Goal: Information Seeking & Learning: Find specific fact

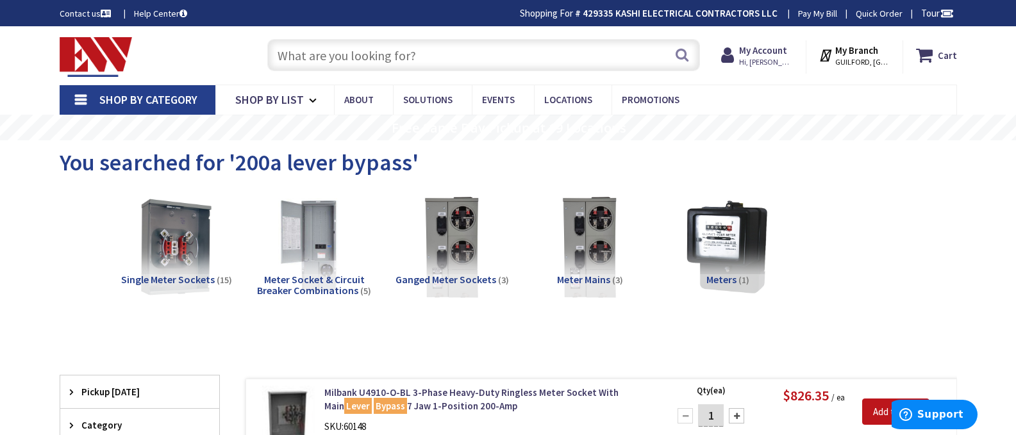
click at [399, 61] on input "text" at bounding box center [483, 55] width 433 height 32
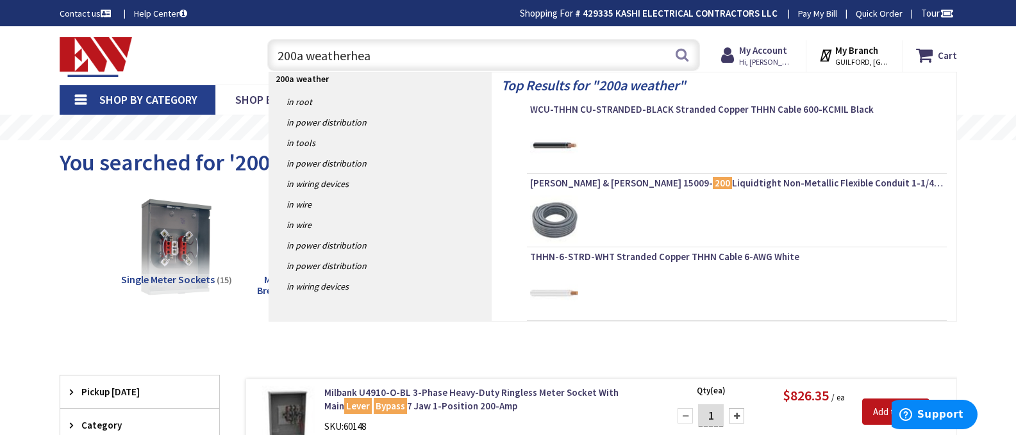
type input "200a weatherhead"
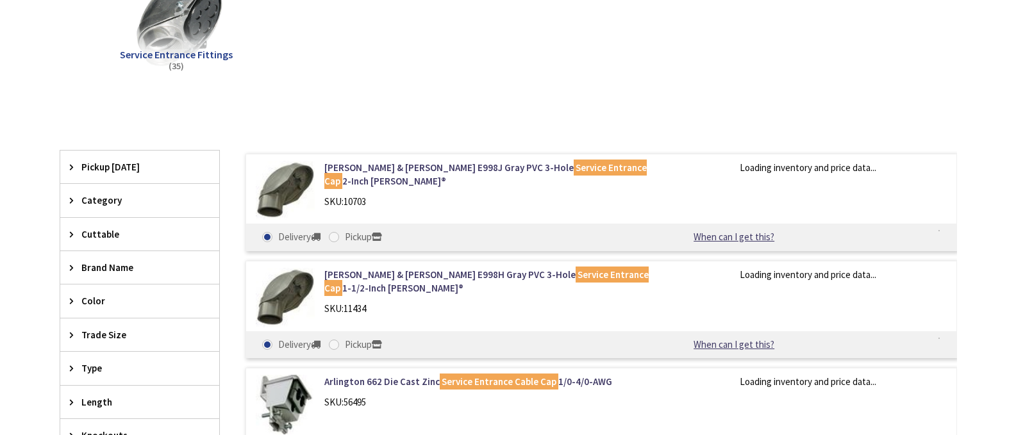
scroll to position [321, 0]
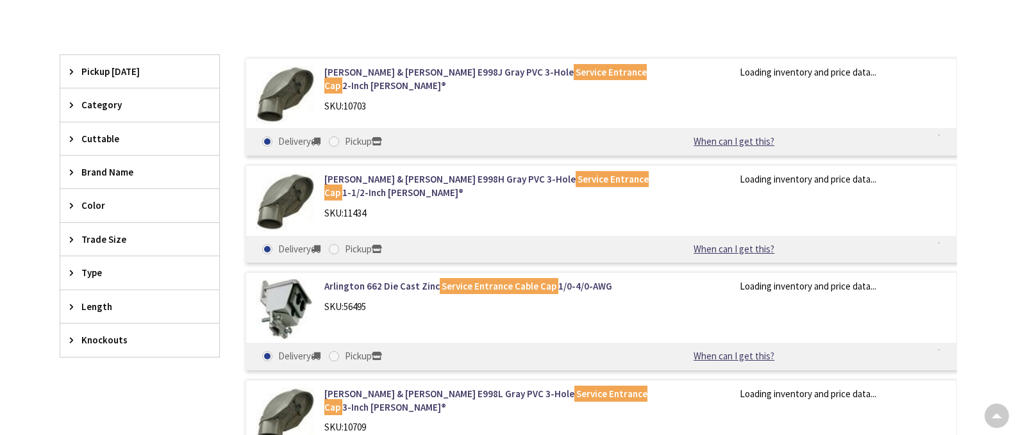
type input "[GEOGRAPHIC_DATA], [GEOGRAPHIC_DATA]"
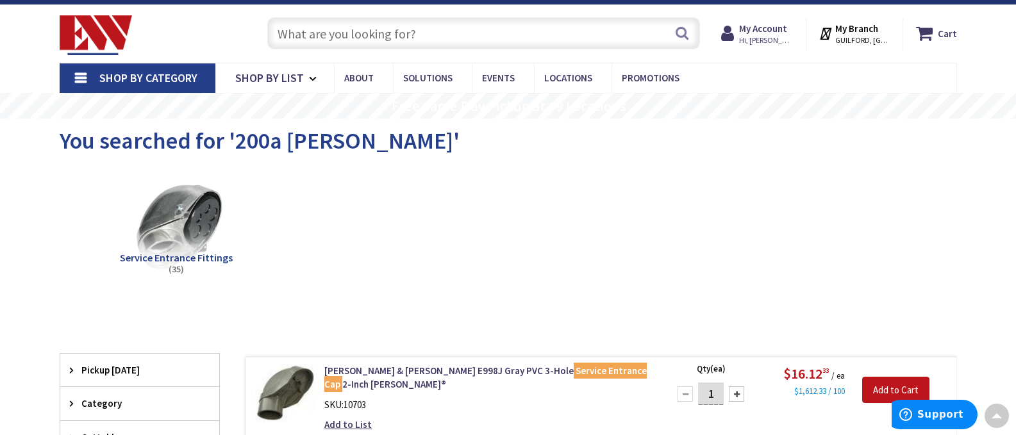
scroll to position [0, 0]
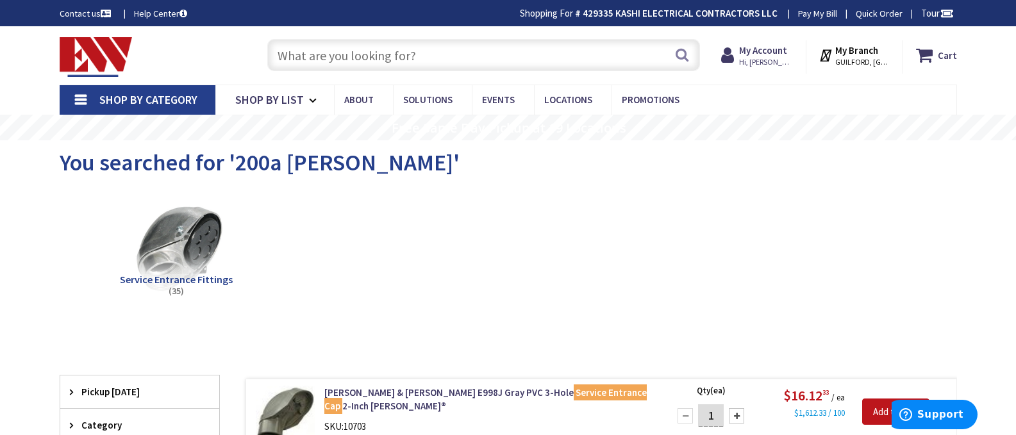
click at [321, 50] on input "text" at bounding box center [483, 55] width 433 height 32
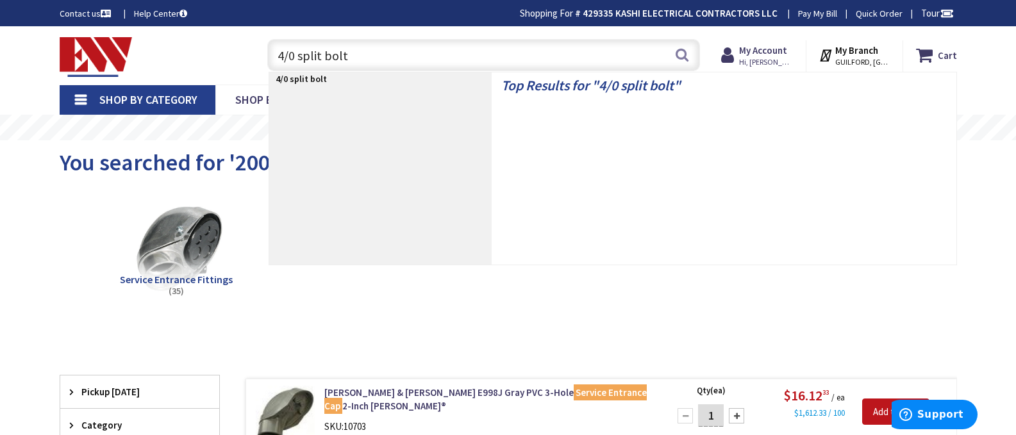
type input "4/0 split bolts"
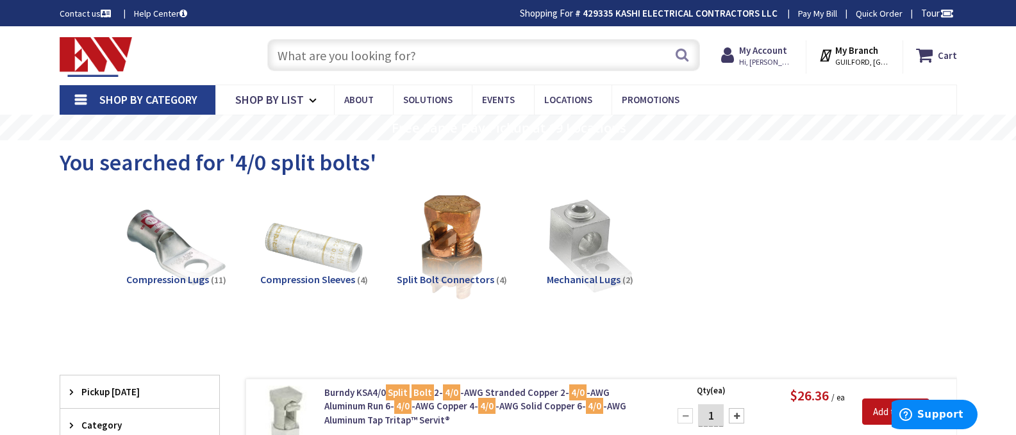
click at [334, 54] on input "text" at bounding box center [483, 55] width 433 height 32
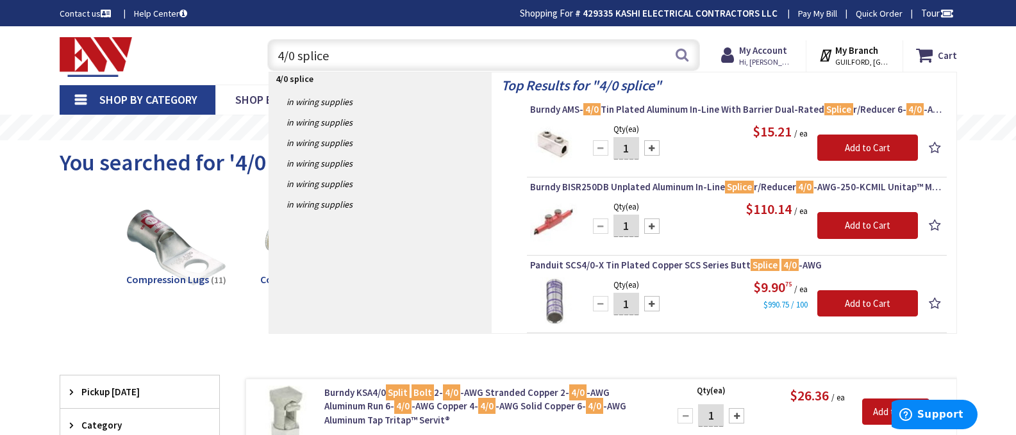
type input "4/0 splice"
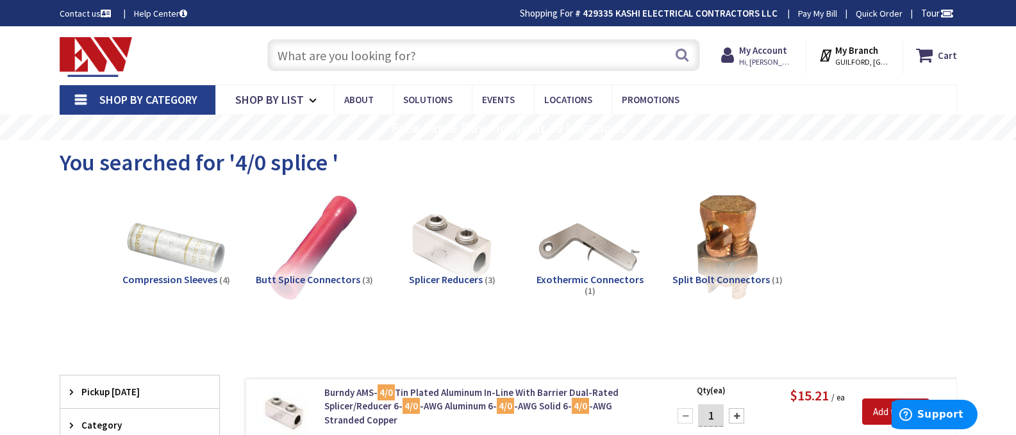
click at [407, 58] on input "text" at bounding box center [483, 55] width 433 height 32
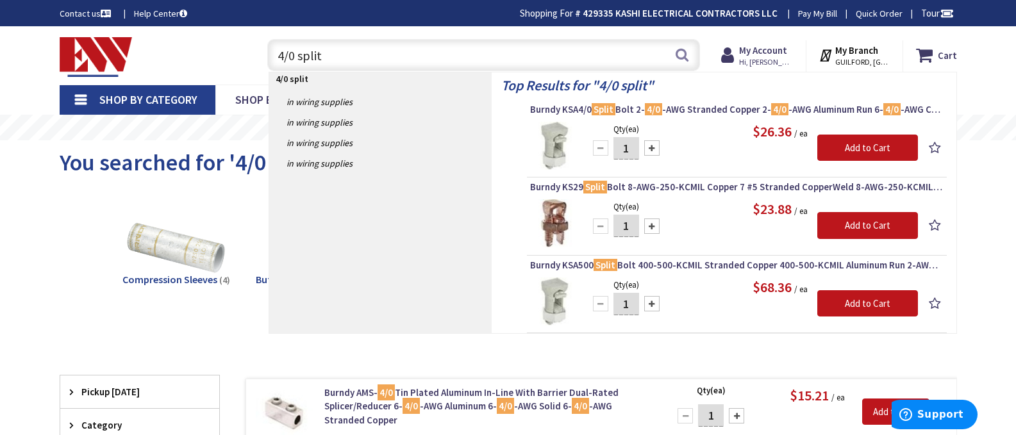
drag, startPoint x: 333, startPoint y: 60, endPoint x: 181, endPoint y: 66, distance: 152.1
click at [181, 66] on div "Toggle Nav 4/0 split 4/0 split Search Cart My Cart Close" at bounding box center [508, 55] width 917 height 43
type input "bond block"
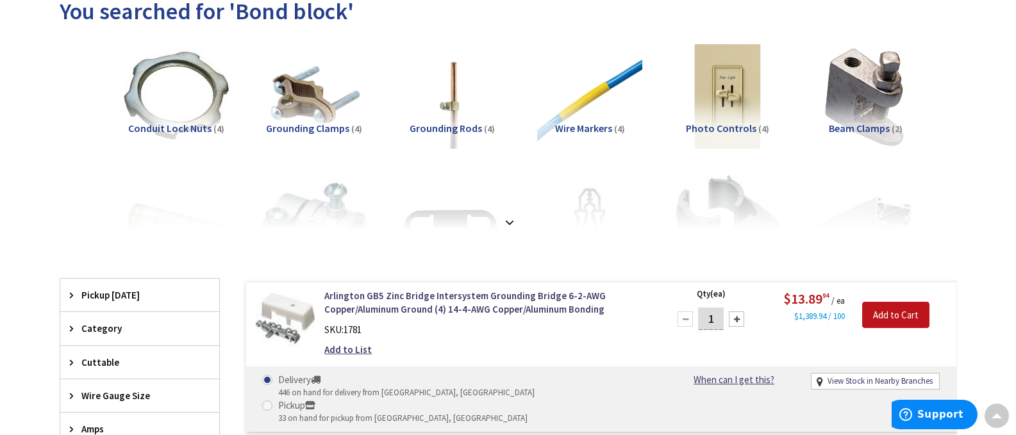
scroll to position [112, 0]
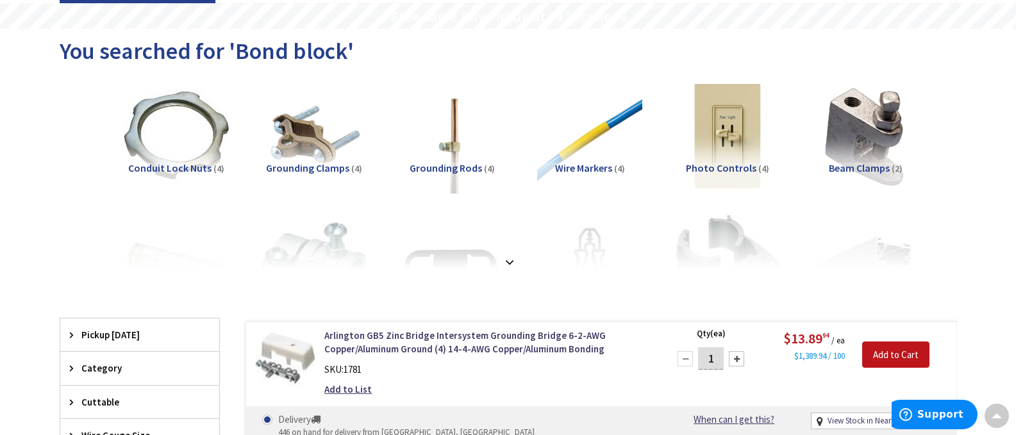
click at [436, 148] on img at bounding box center [452, 136] width 116 height 116
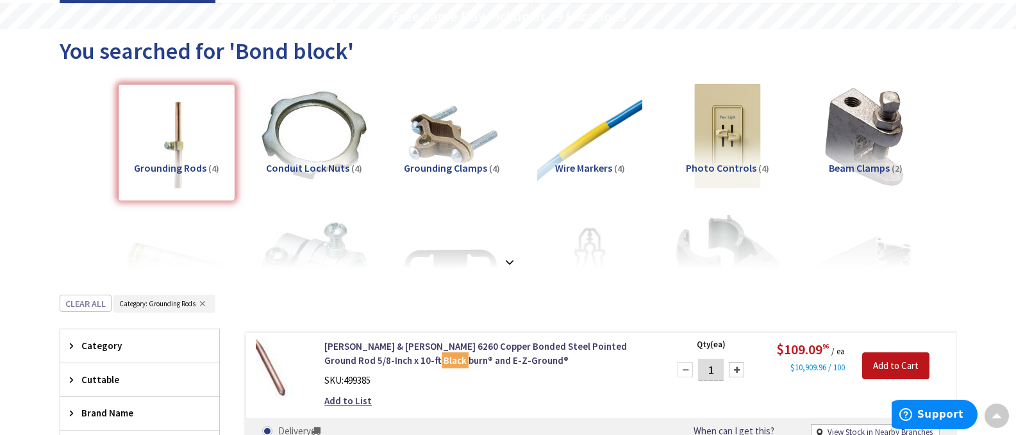
scroll to position [406, 0]
